Goal: Navigation & Orientation: Find specific page/section

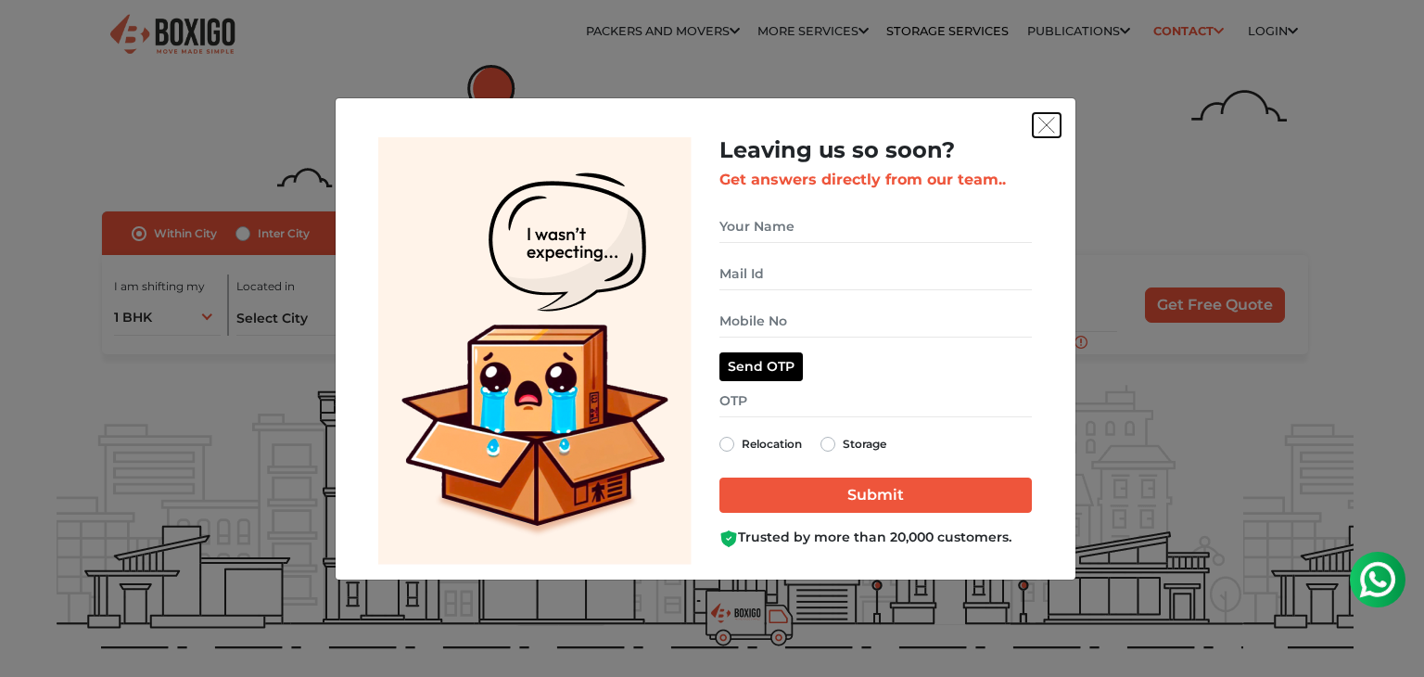
click at [1050, 118] on img "get free quote dialog" at bounding box center [1046, 125] width 17 height 17
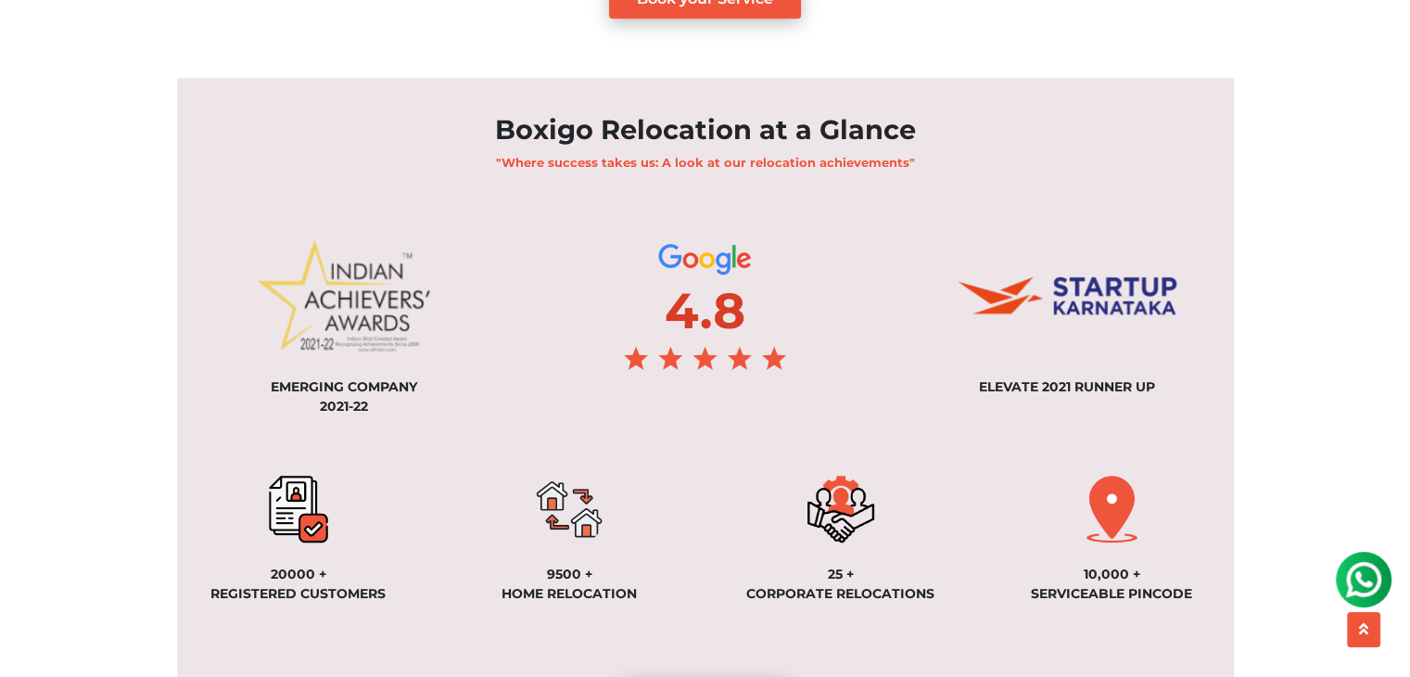
scroll to position [1279, 0]
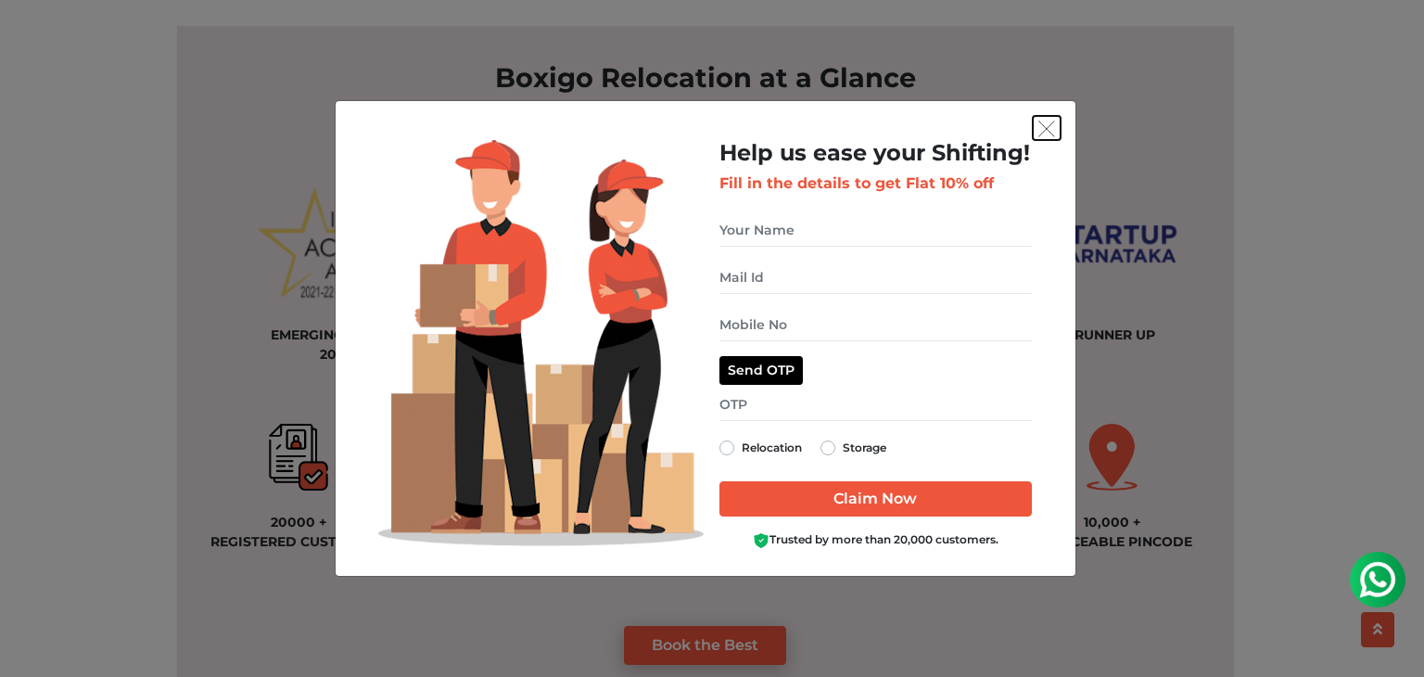
click at [1047, 126] on img "get free quote dialog" at bounding box center [1046, 128] width 17 height 17
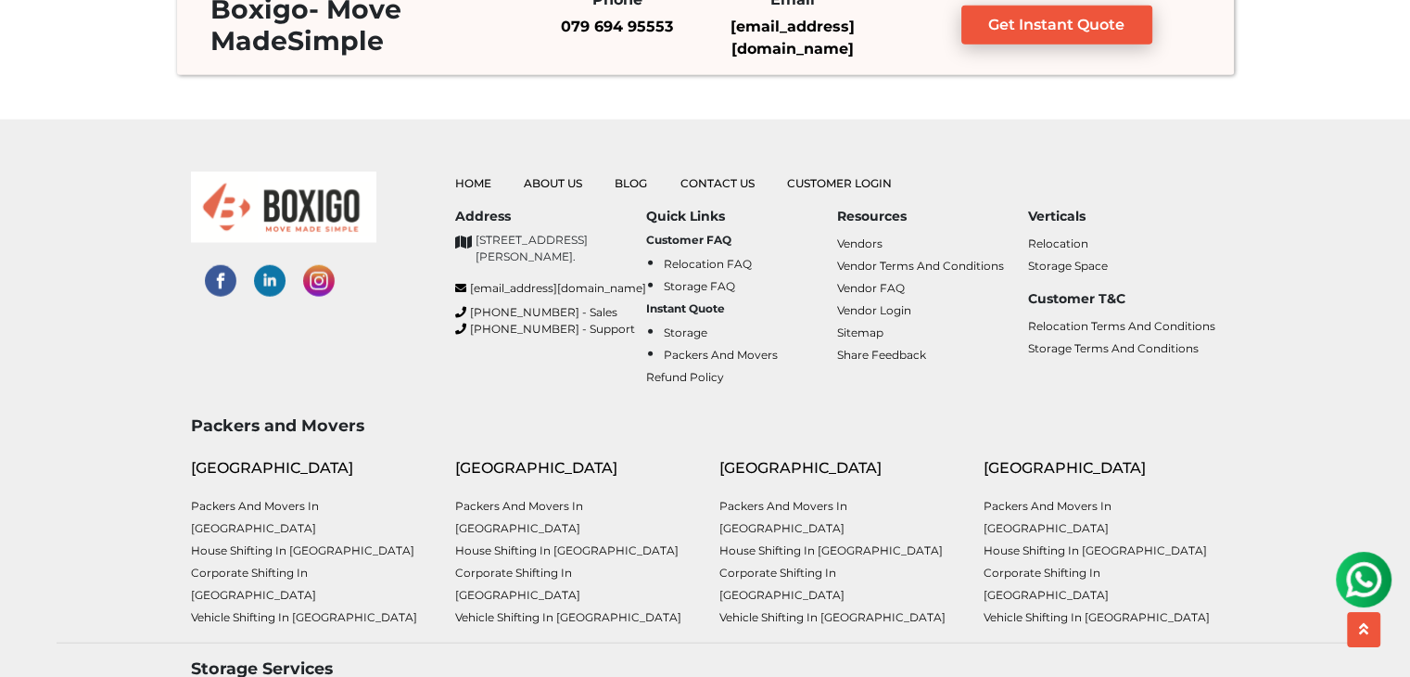
scroll to position [4678, 0]
click at [1078, 320] on link "Relocation Terms and Conditions" at bounding box center [1121, 327] width 187 height 14
click at [1066, 344] on link "Storage Terms and Conditions" at bounding box center [1113, 349] width 171 height 14
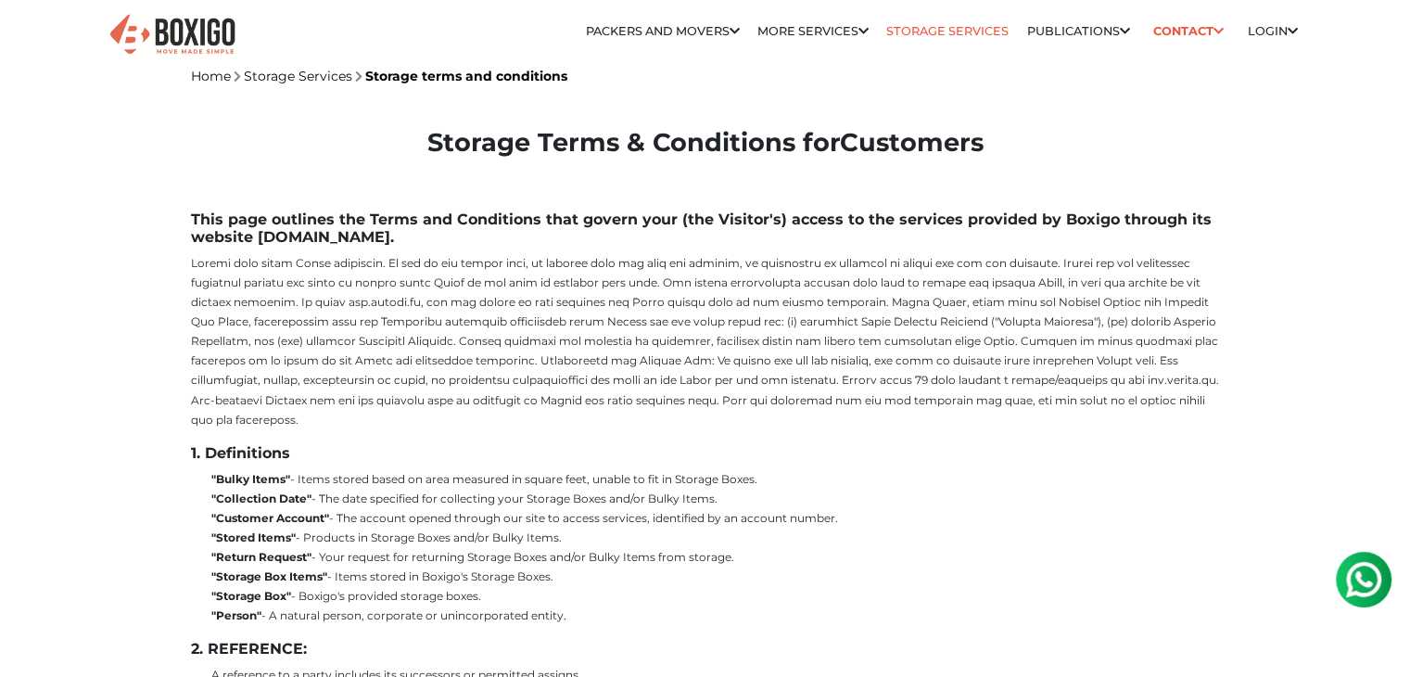
click at [938, 32] on link "Storage Services" at bounding box center [947, 31] width 122 height 14
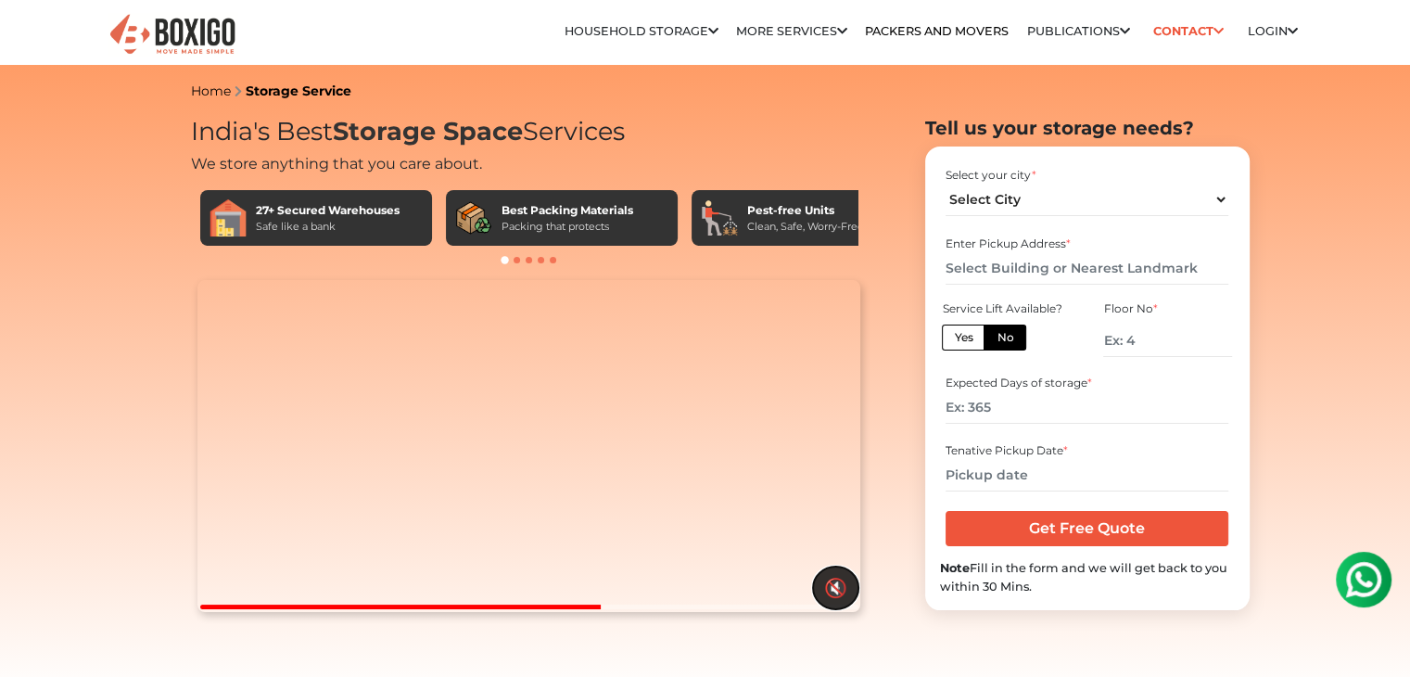
click at [835, 609] on button "🔇" at bounding box center [835, 587] width 45 height 43
click at [839, 609] on button "🔊" at bounding box center [835, 587] width 45 height 43
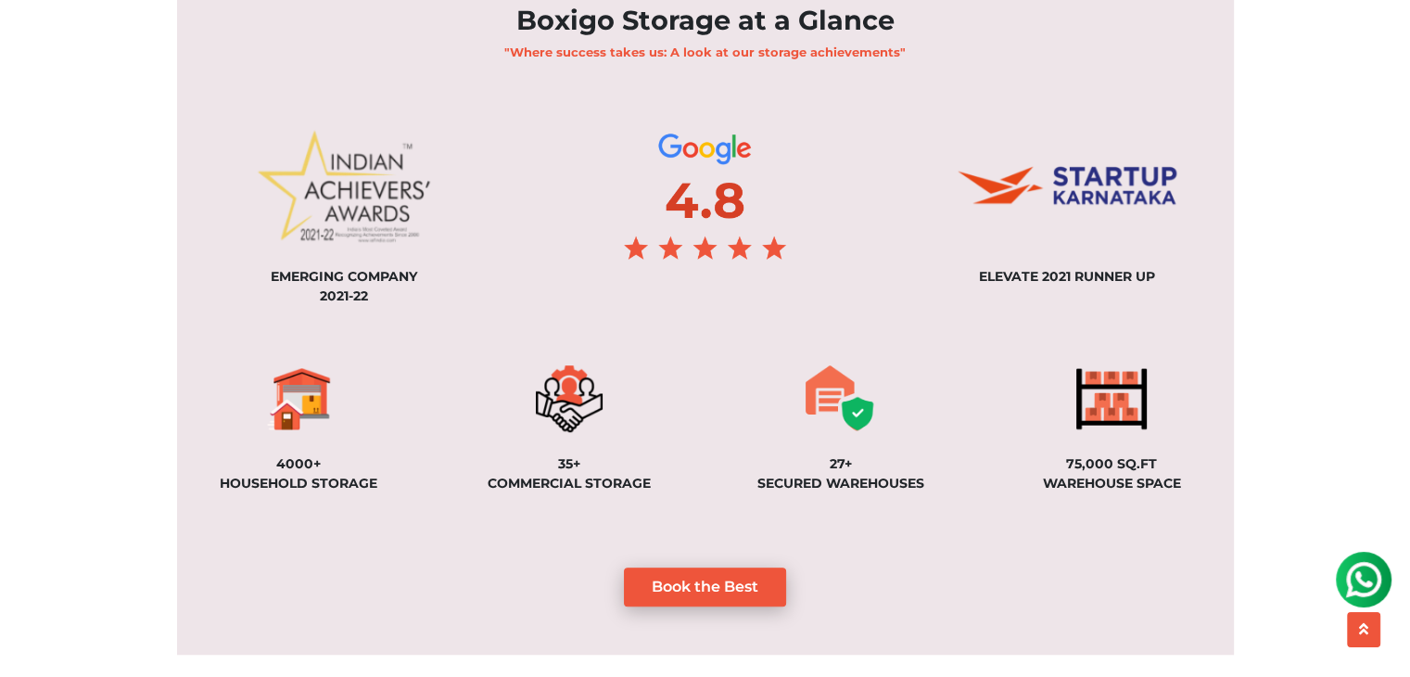
scroll to position [1325, 0]
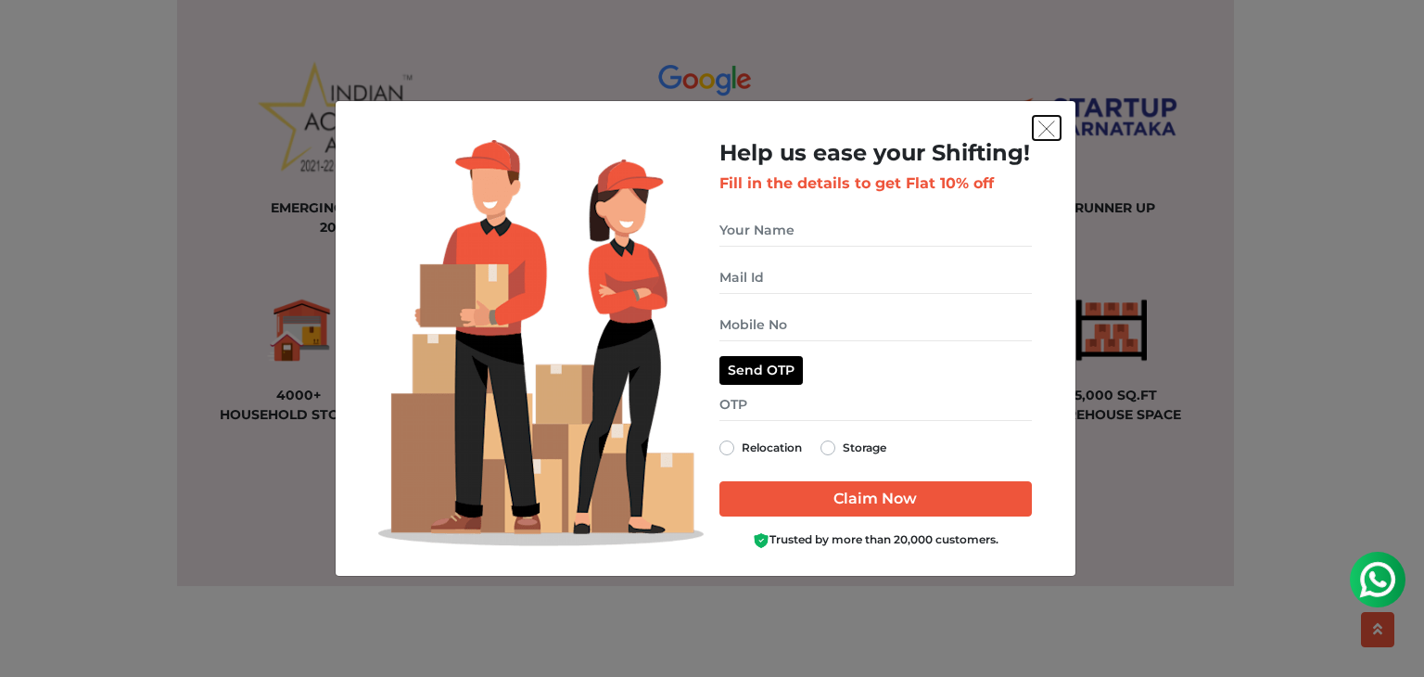
click at [1043, 127] on img "get free quote dialog" at bounding box center [1046, 128] width 17 height 17
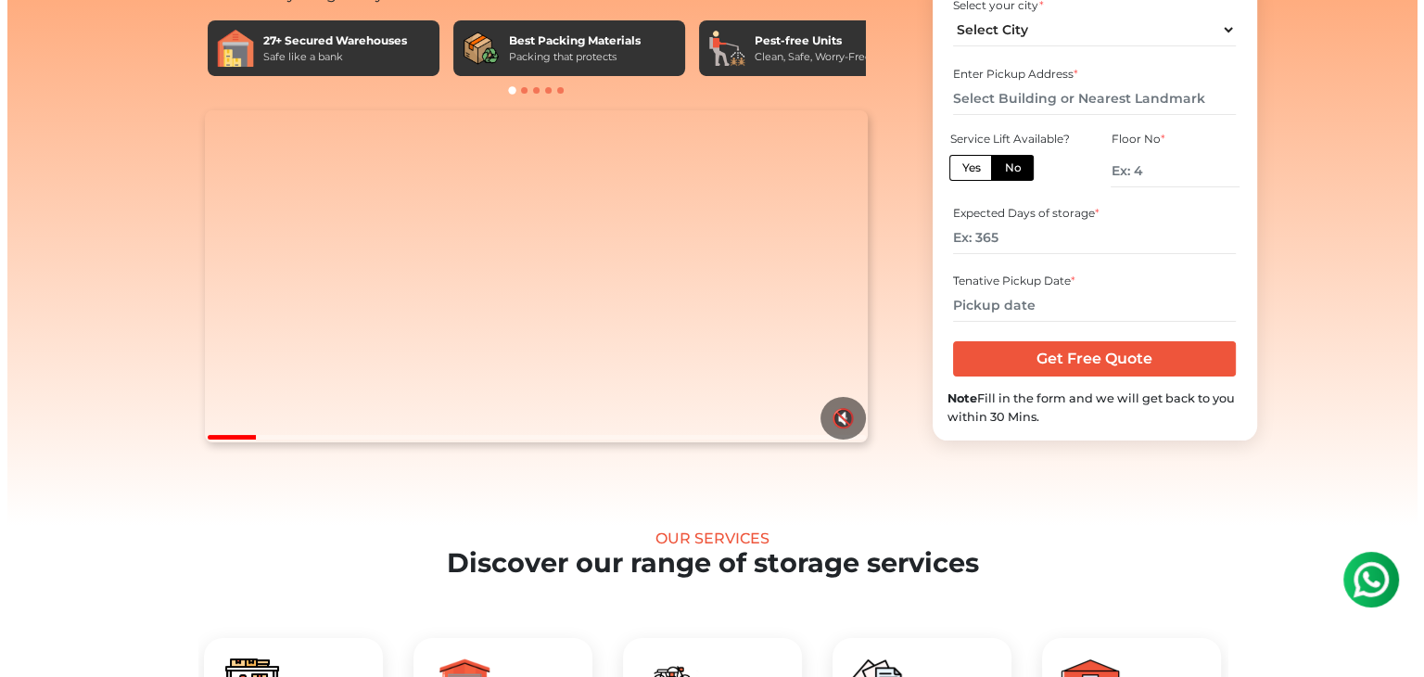
scroll to position [0, 0]
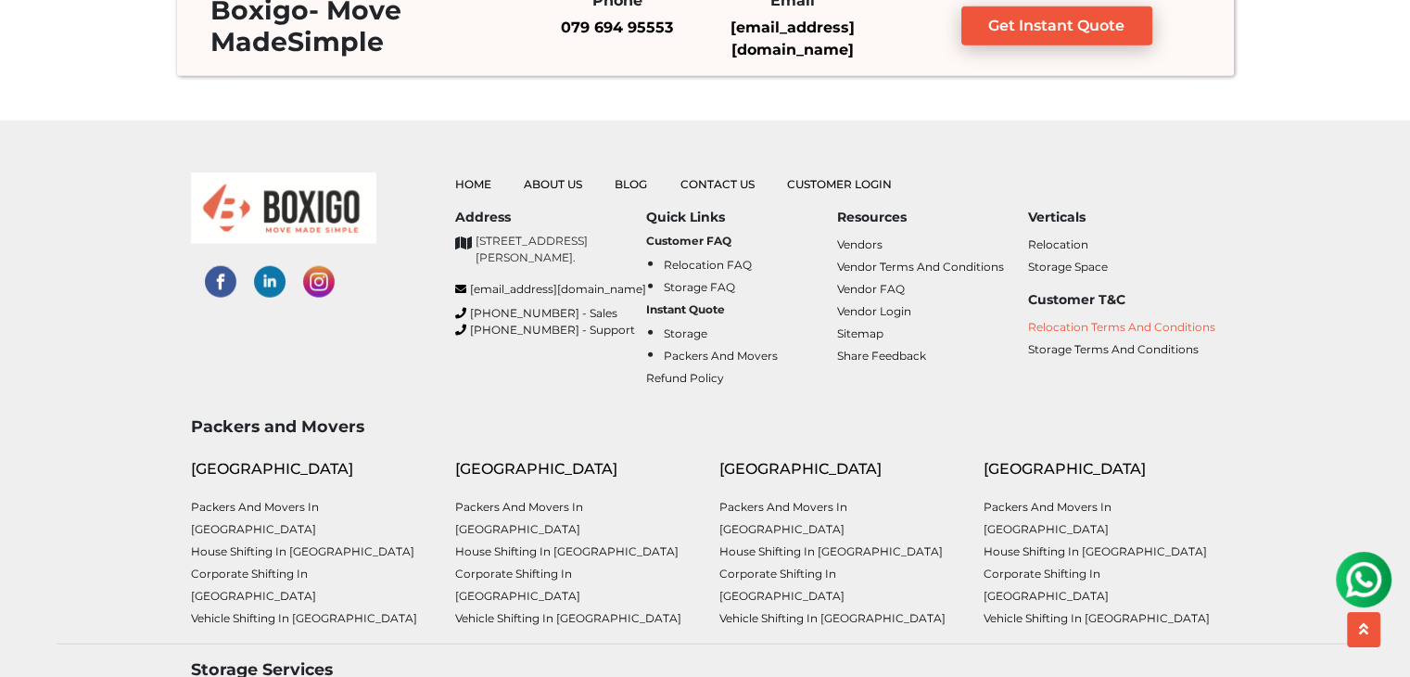
click at [1091, 324] on link "Relocation Terms and Conditions" at bounding box center [1121, 327] width 187 height 14
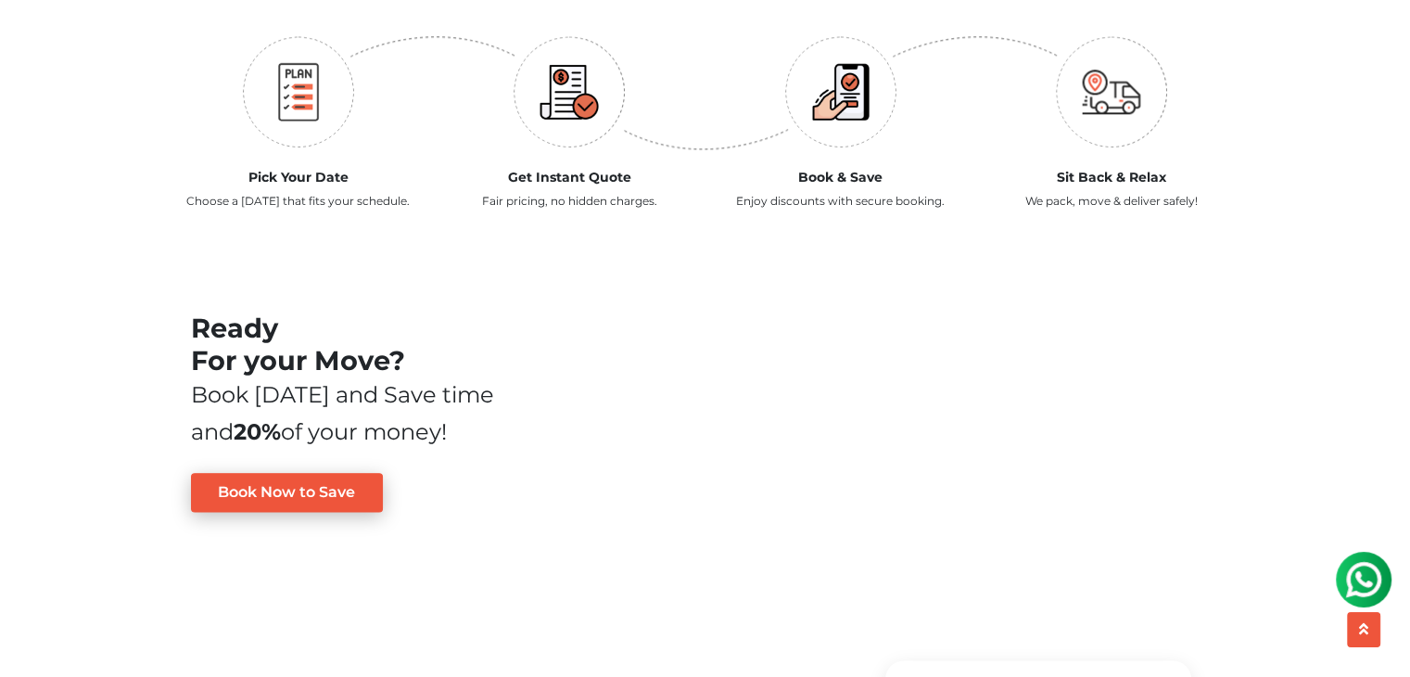
scroll to position [1850, 0]
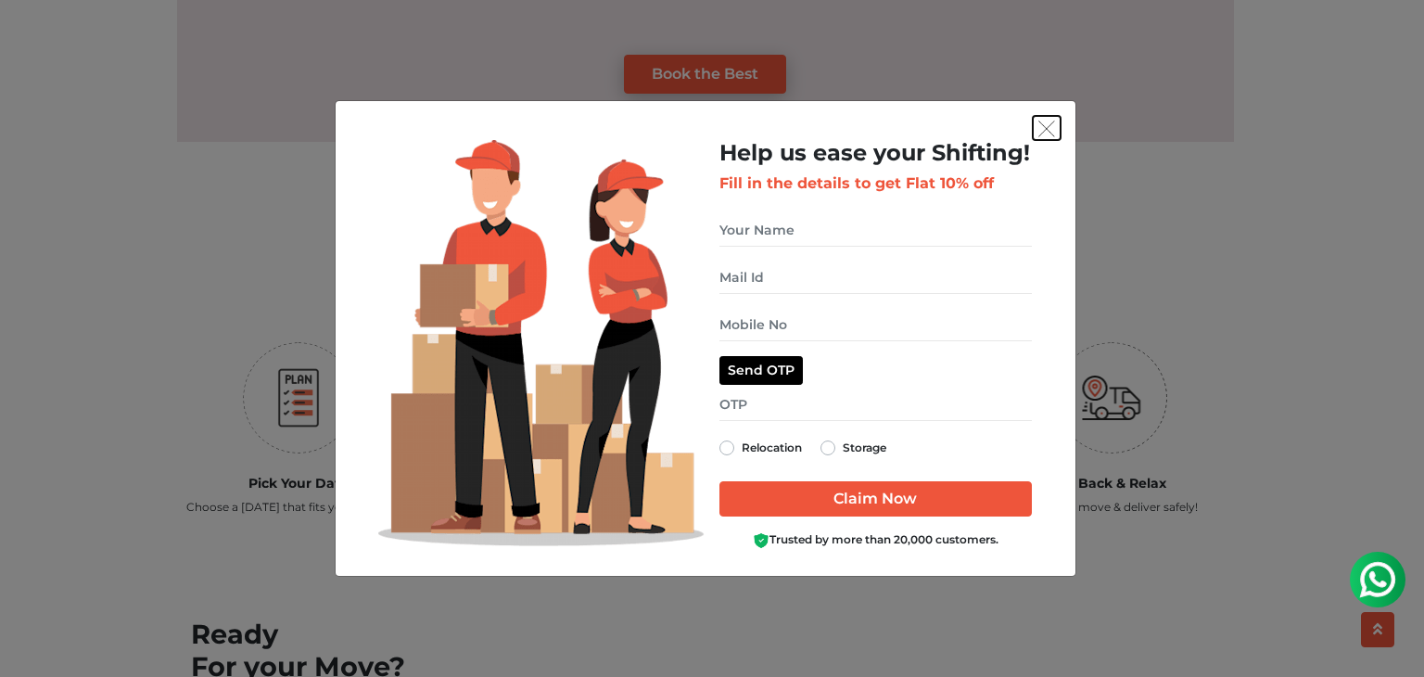
click at [1049, 127] on img "get free quote dialog" at bounding box center [1046, 128] width 17 height 17
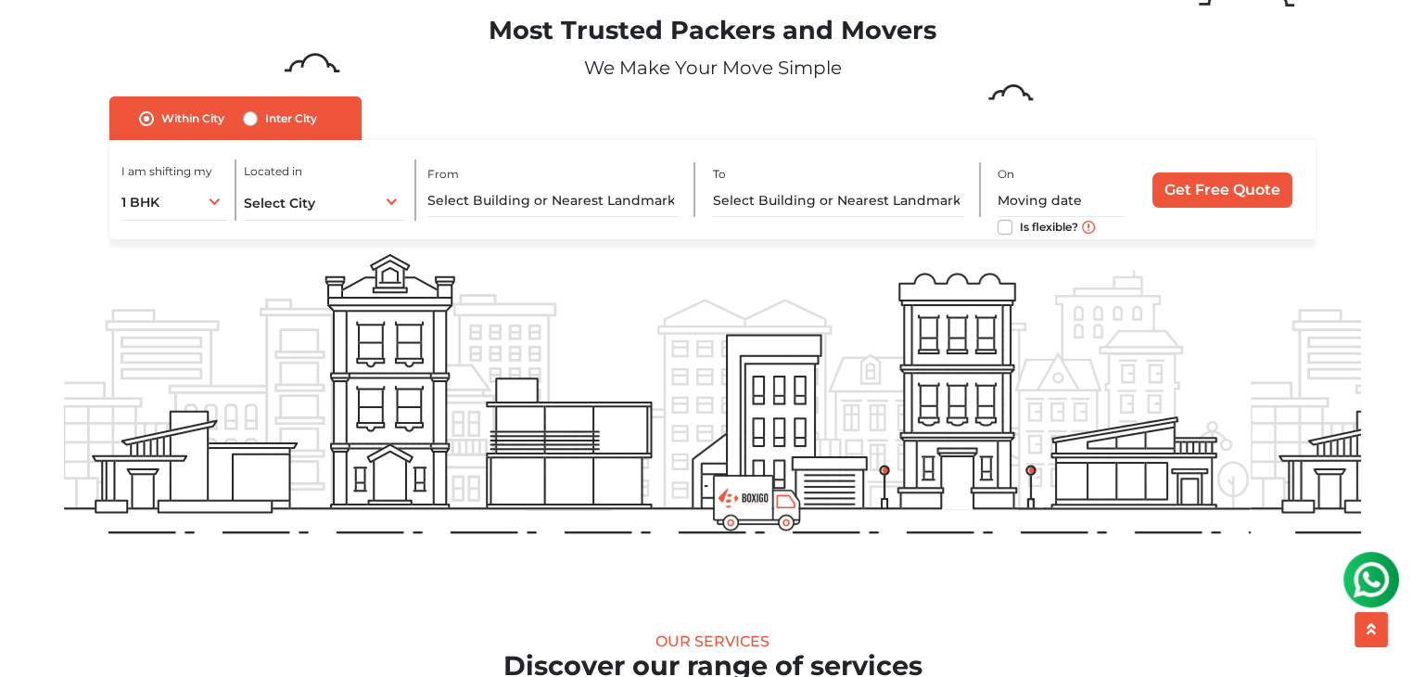
scroll to position [0, 0]
